Goal: Information Seeking & Learning: Learn about a topic

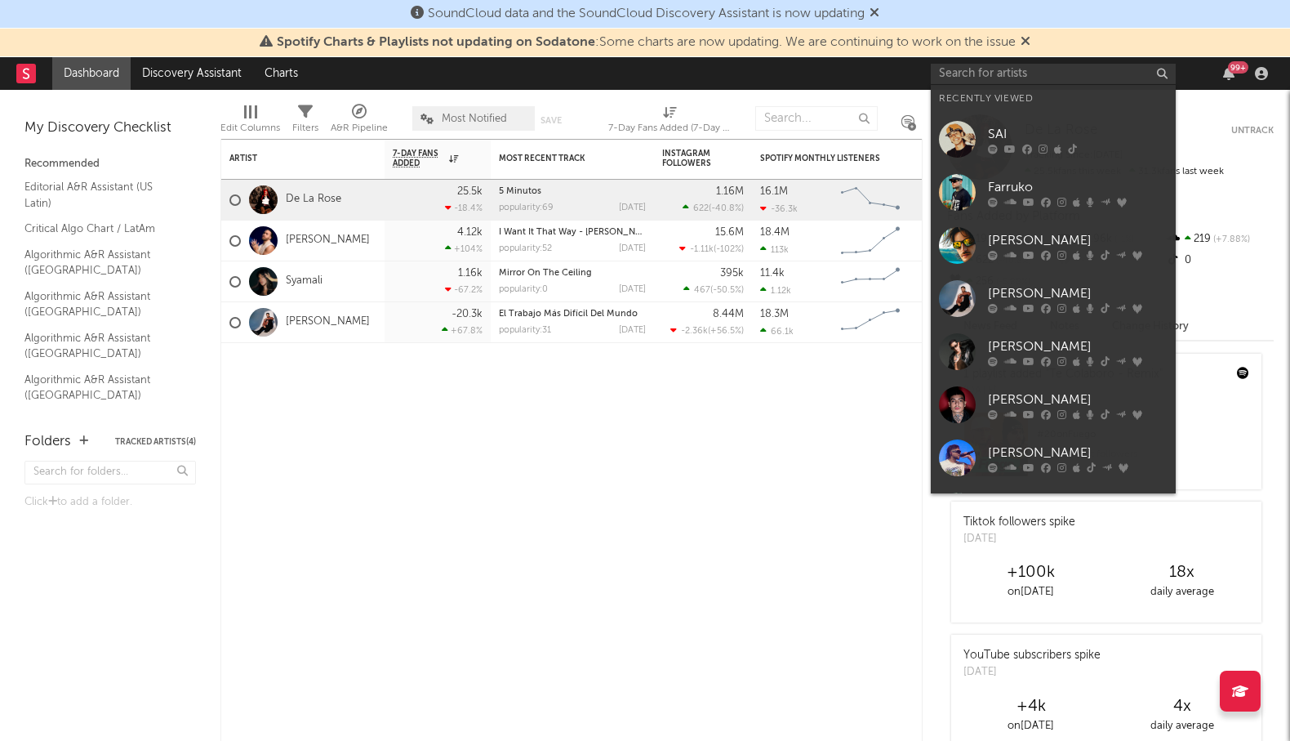
click at [998, 82] on input "text" at bounding box center [1053, 74] width 245 height 20
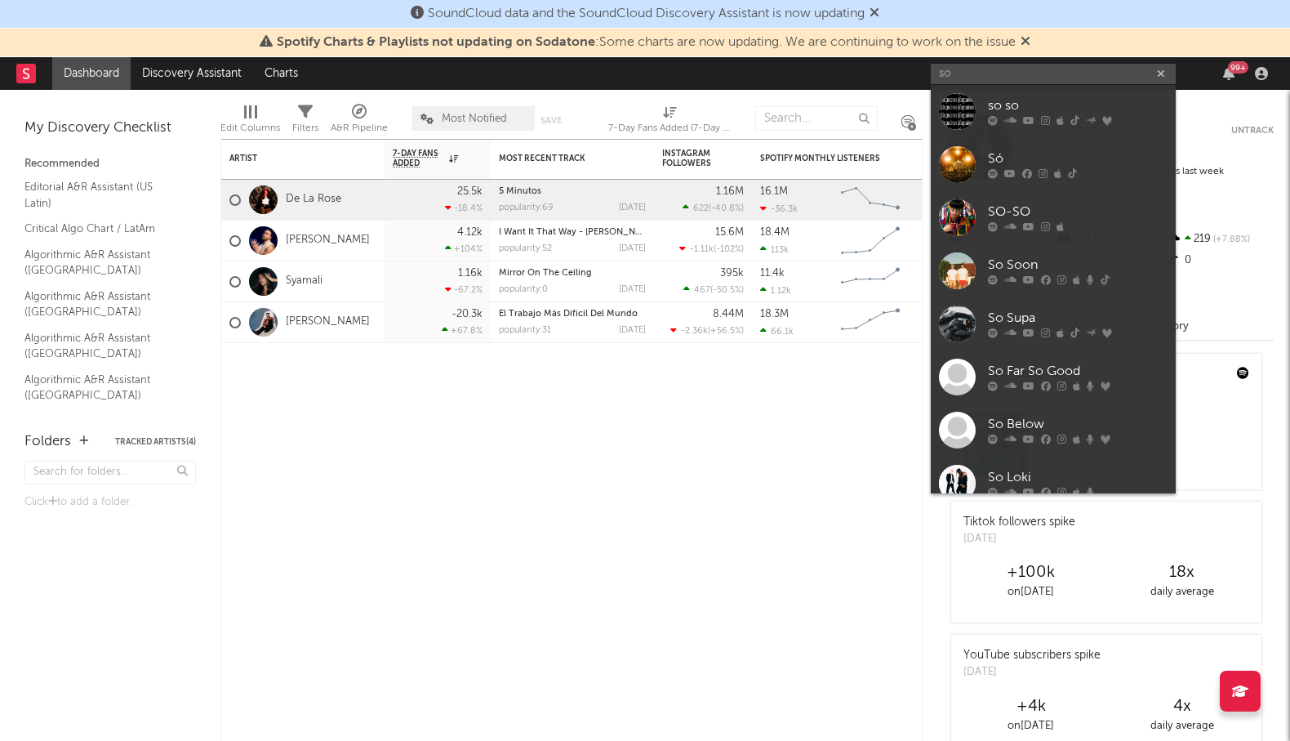
type input "s"
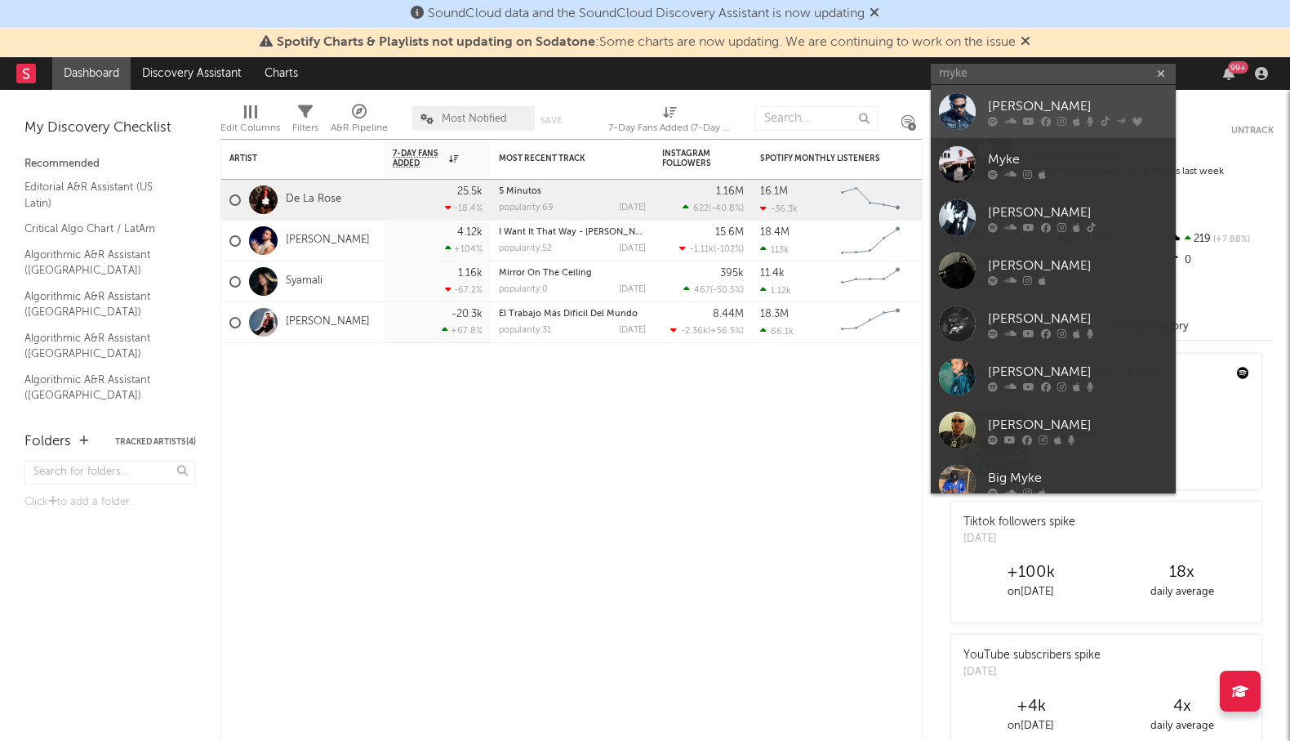
type input "myke"
click at [1060, 112] on div "[PERSON_NAME]" at bounding box center [1078, 106] width 180 height 20
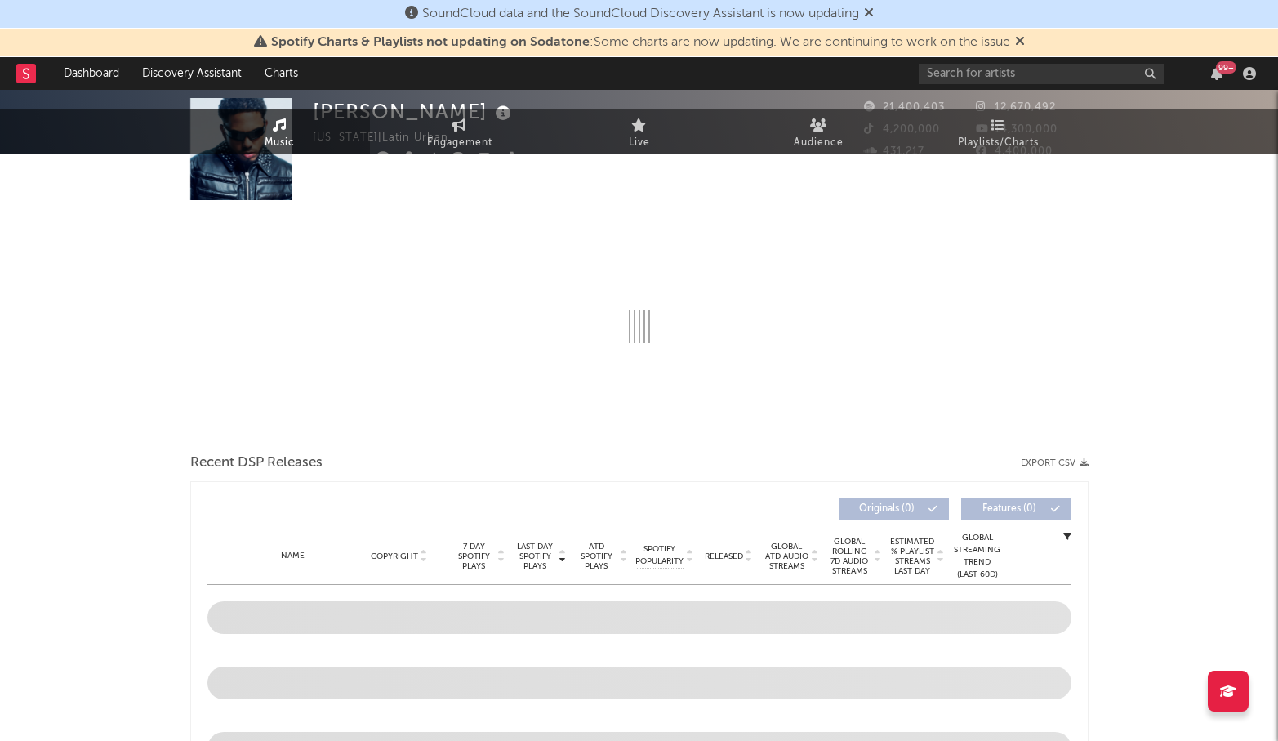
select select "6m"
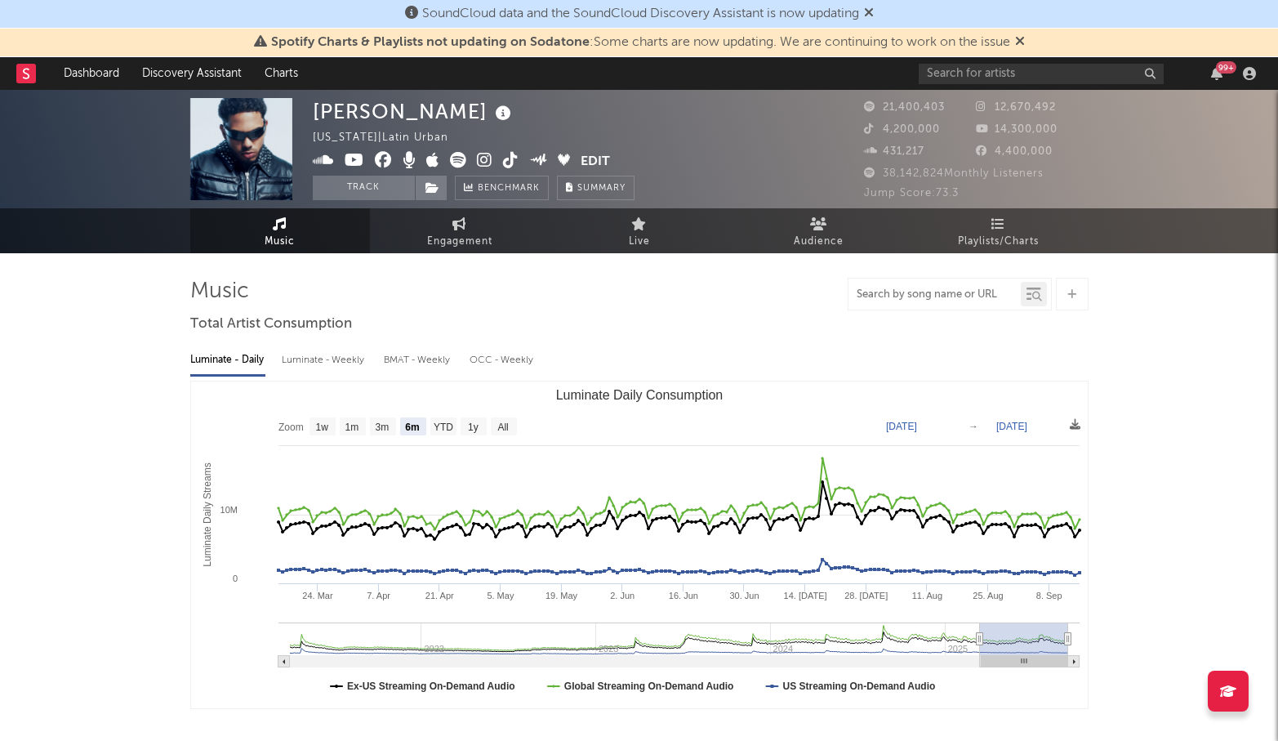
click at [928, 300] on input "text" at bounding box center [934, 294] width 172 height 13
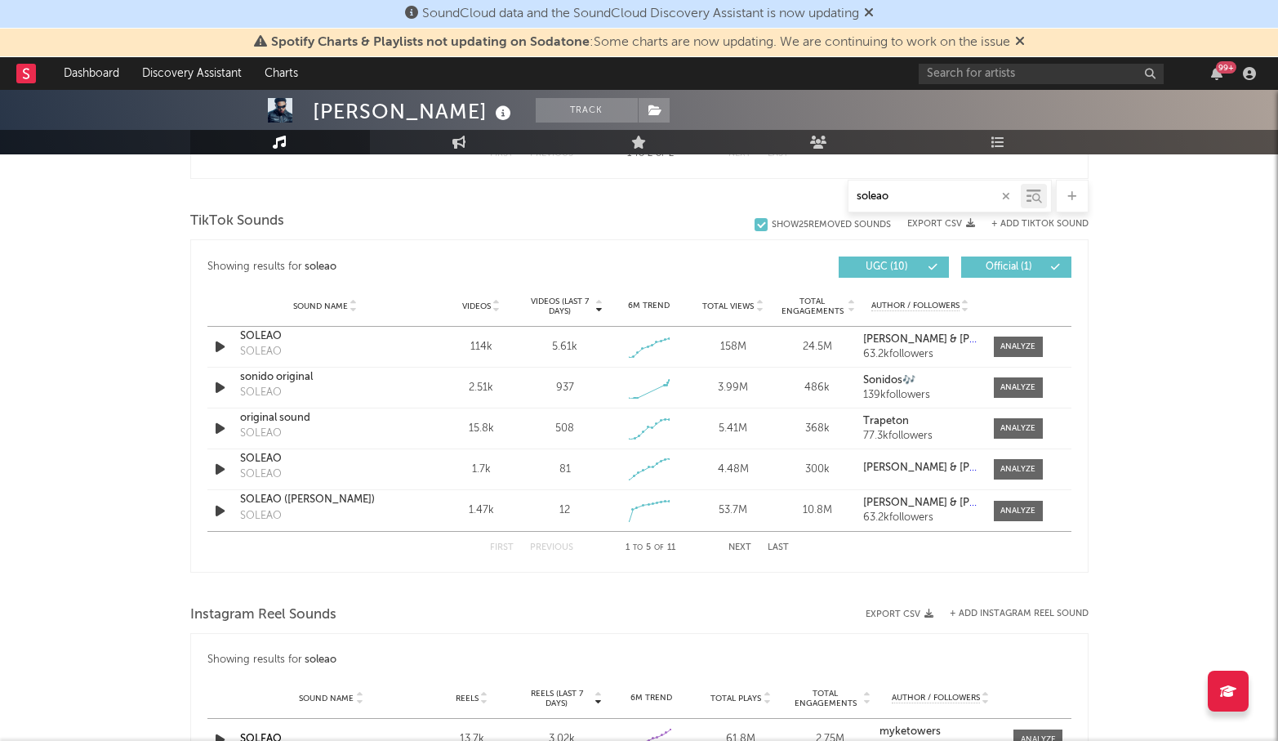
scroll to position [871, 0]
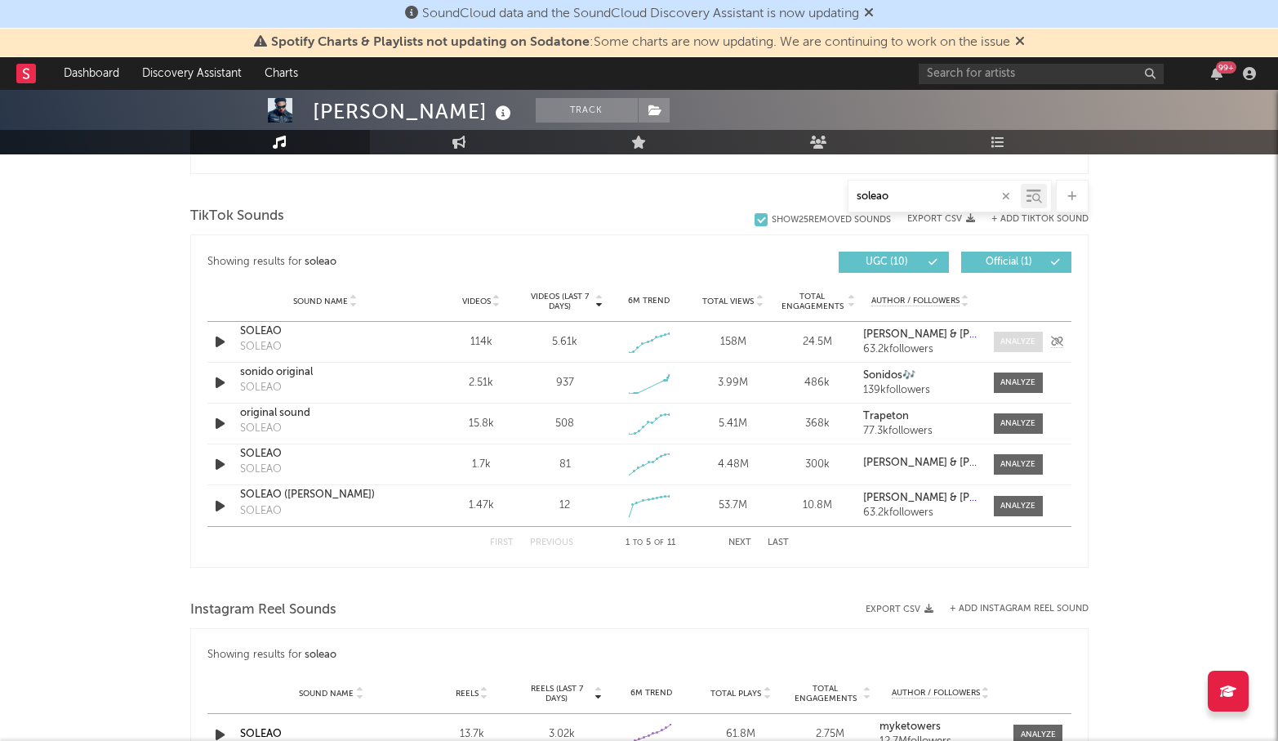
type input "soleao"
click at [1014, 338] on div at bounding box center [1017, 342] width 35 height 12
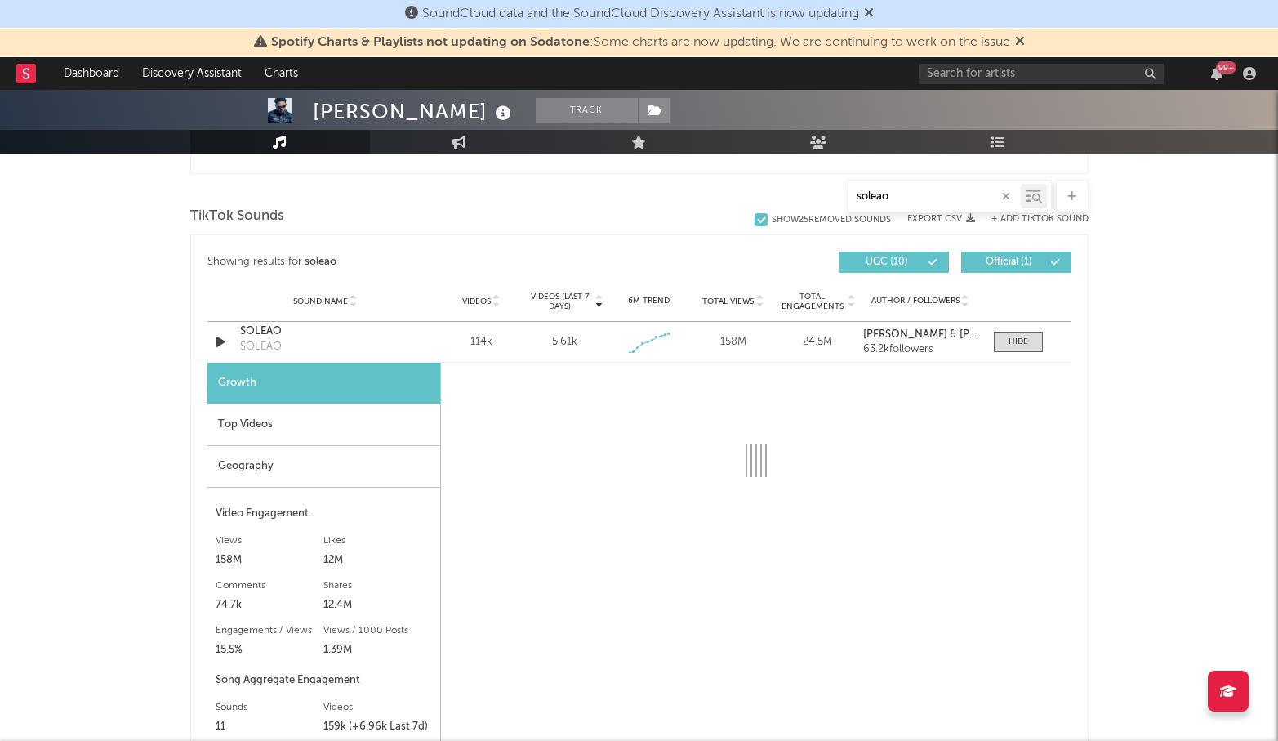
select select "1w"
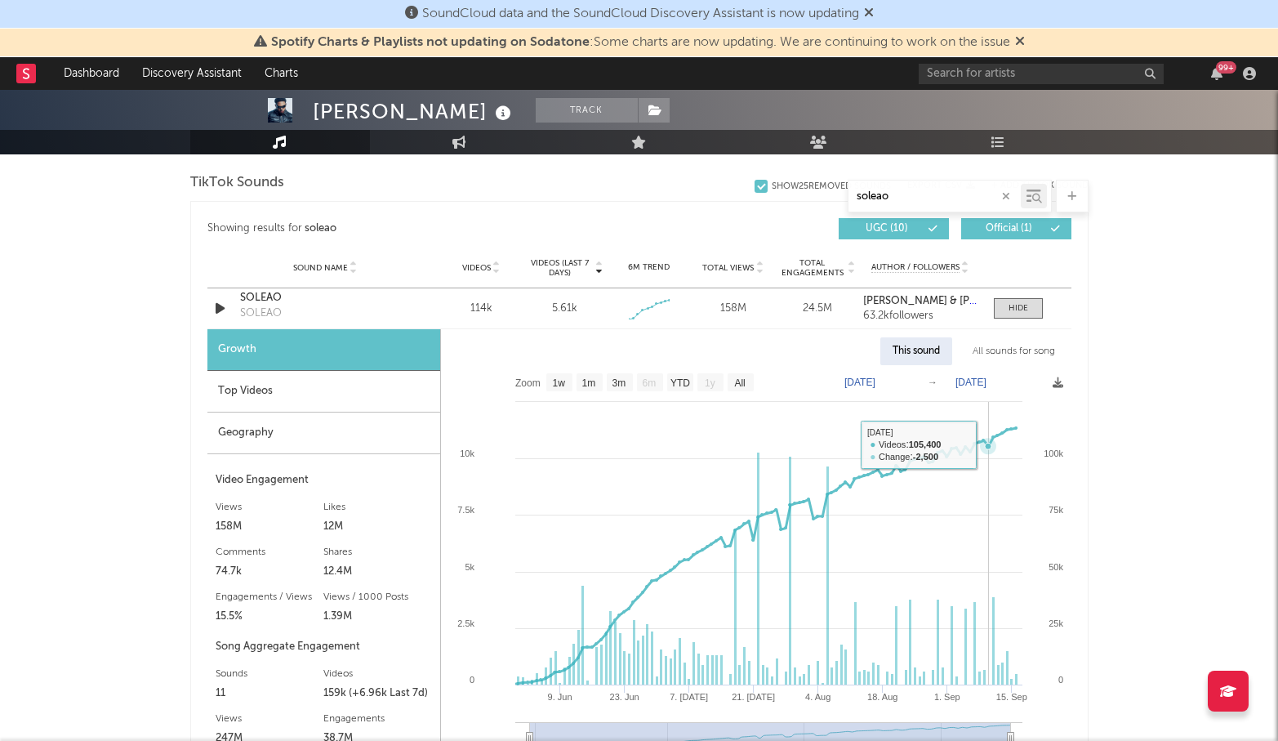
scroll to position [910, 0]
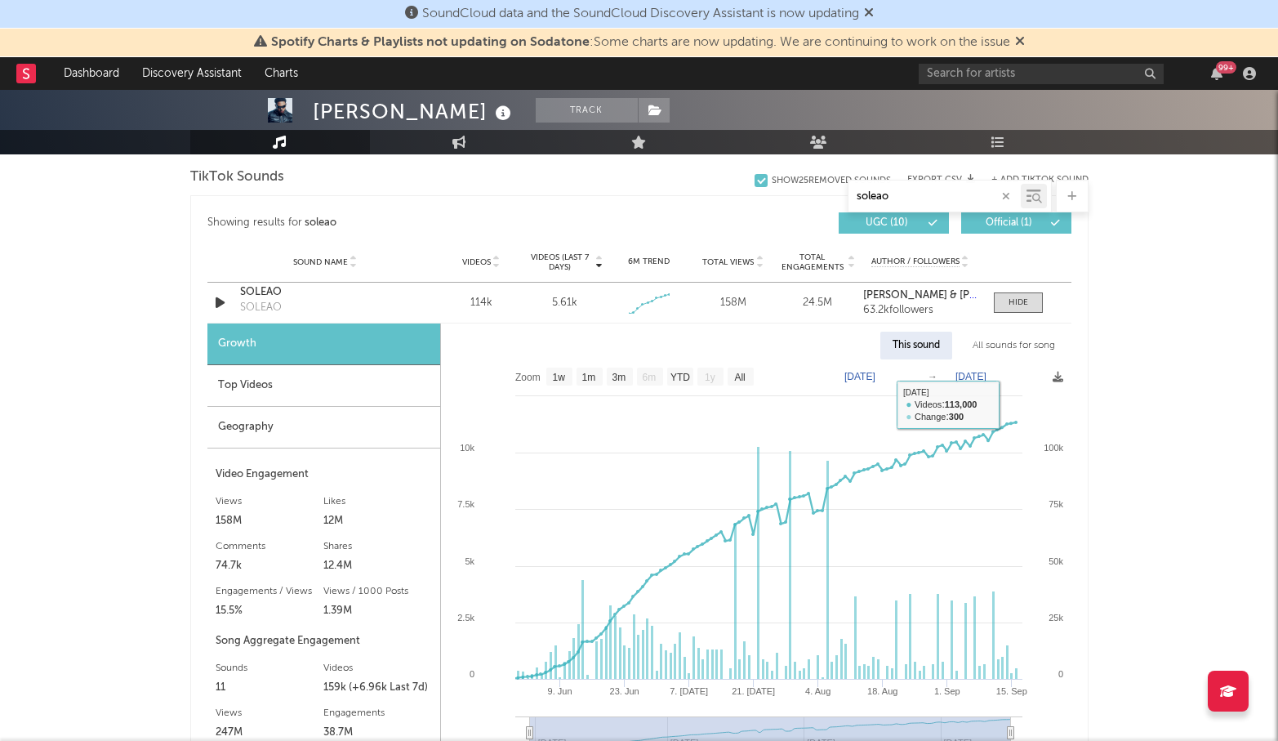
click at [1014, 344] on div "All sounds for song" at bounding box center [1013, 346] width 107 height 28
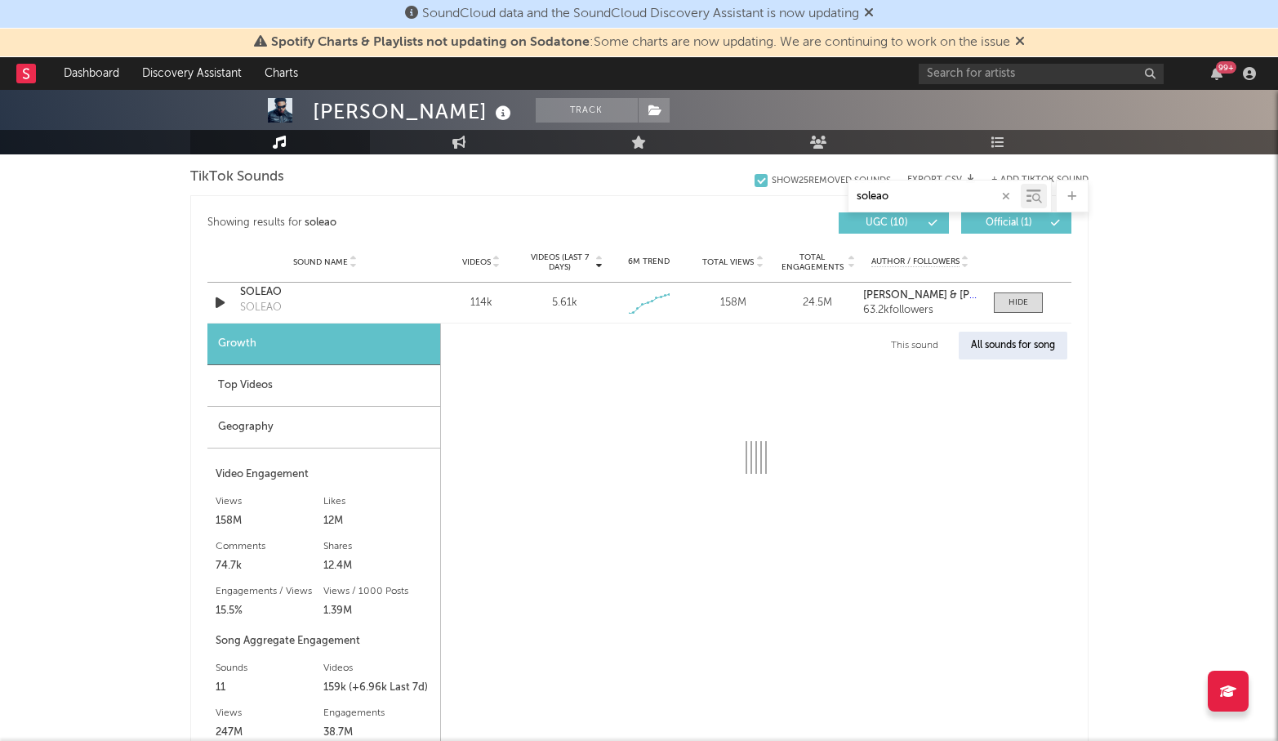
select select "1w"
